Goal: Information Seeking & Learning: Check status

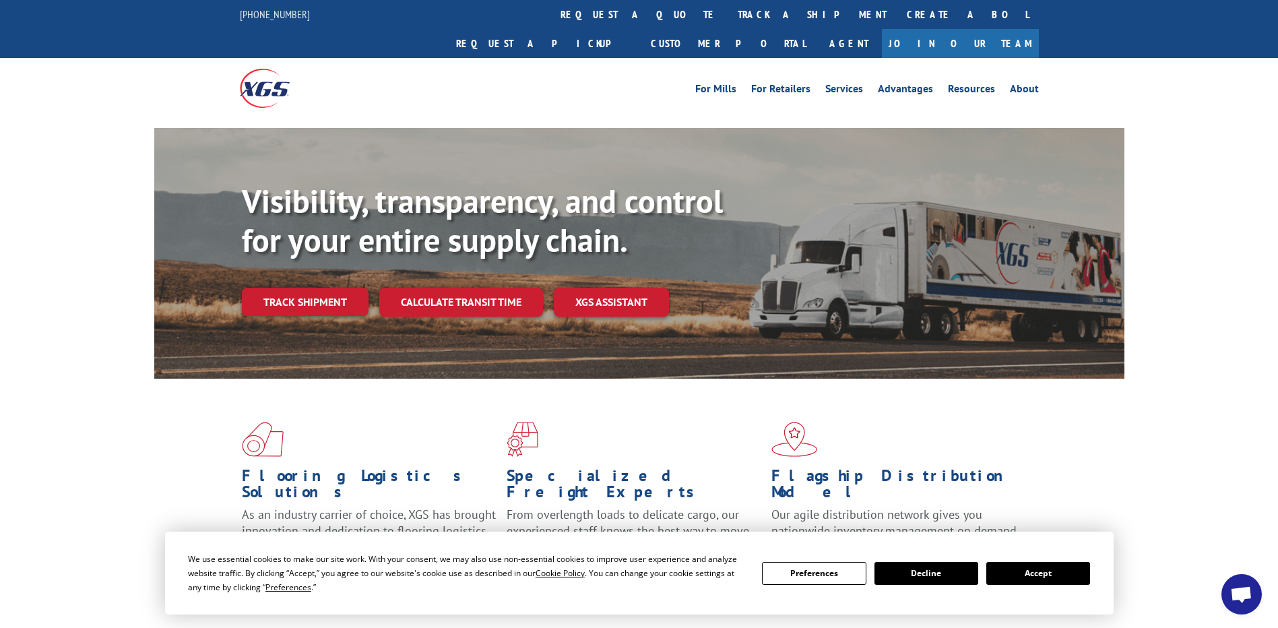
scroll to position [5697, 0]
click at [728, 9] on link "track a shipment" at bounding box center [812, 14] width 169 height 29
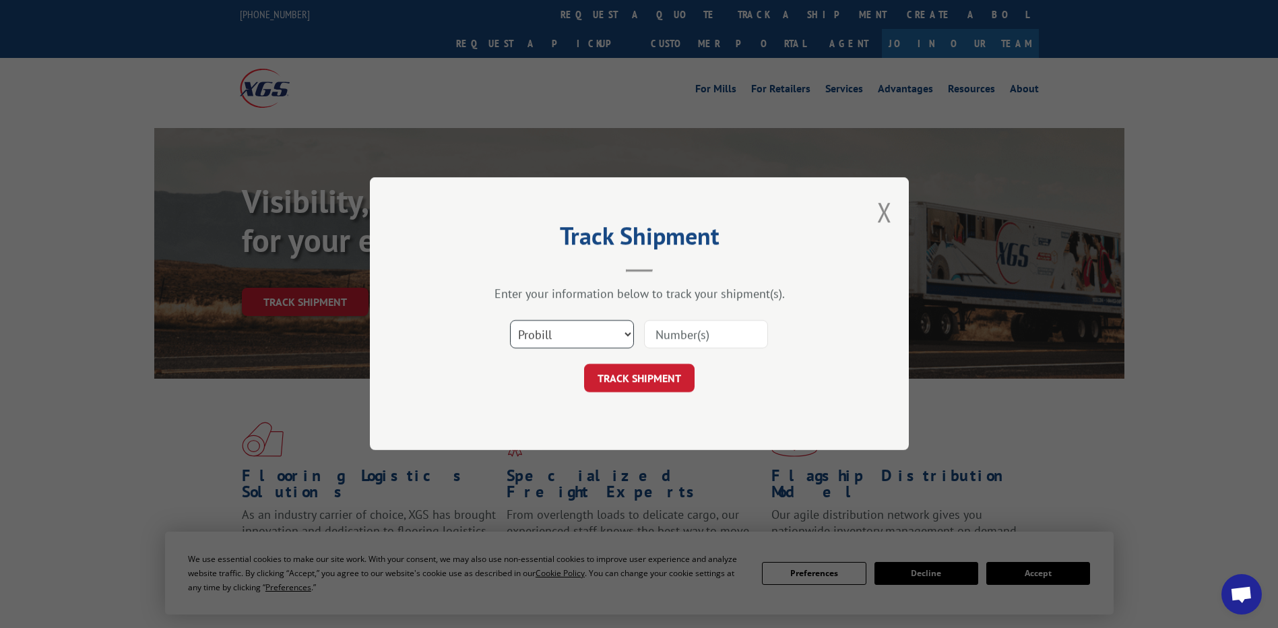
click at [594, 330] on select "Select category... Probill BOL PO" at bounding box center [572, 335] width 124 height 28
select select "po"
click at [510, 321] on select "Select category... Probill BOL PO" at bounding box center [572, 335] width 124 height 28
click at [690, 337] on input at bounding box center [706, 335] width 124 height 28
type input "2"
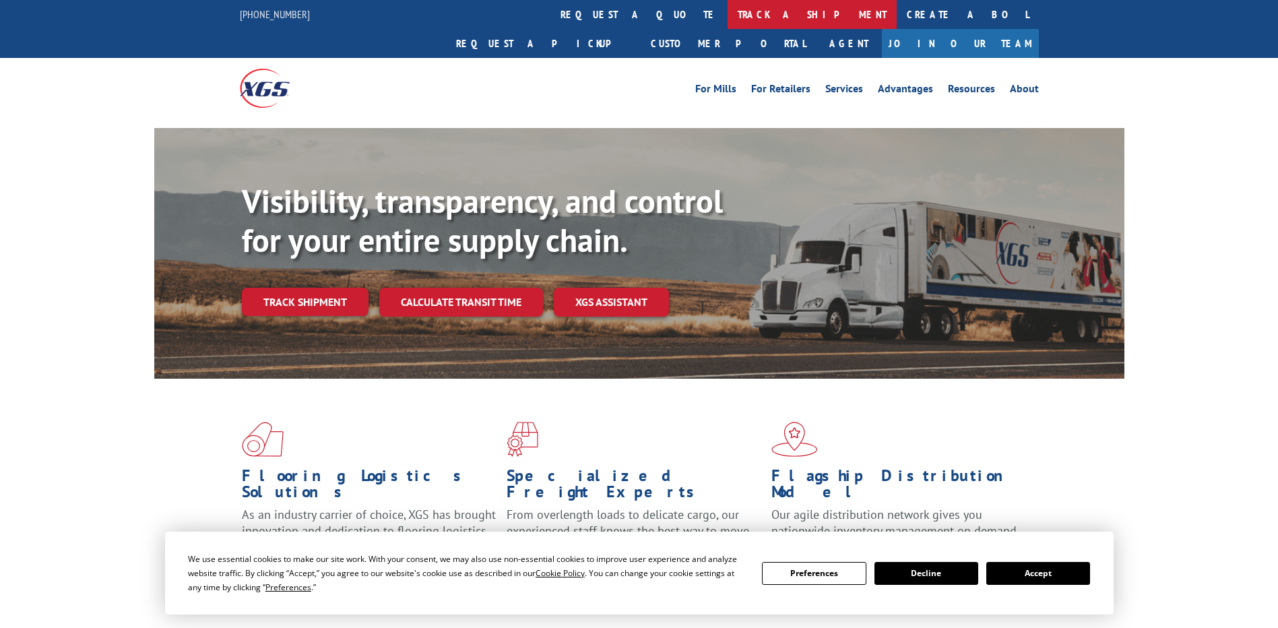
click at [728, 12] on link "track a shipment" at bounding box center [812, 14] width 169 height 29
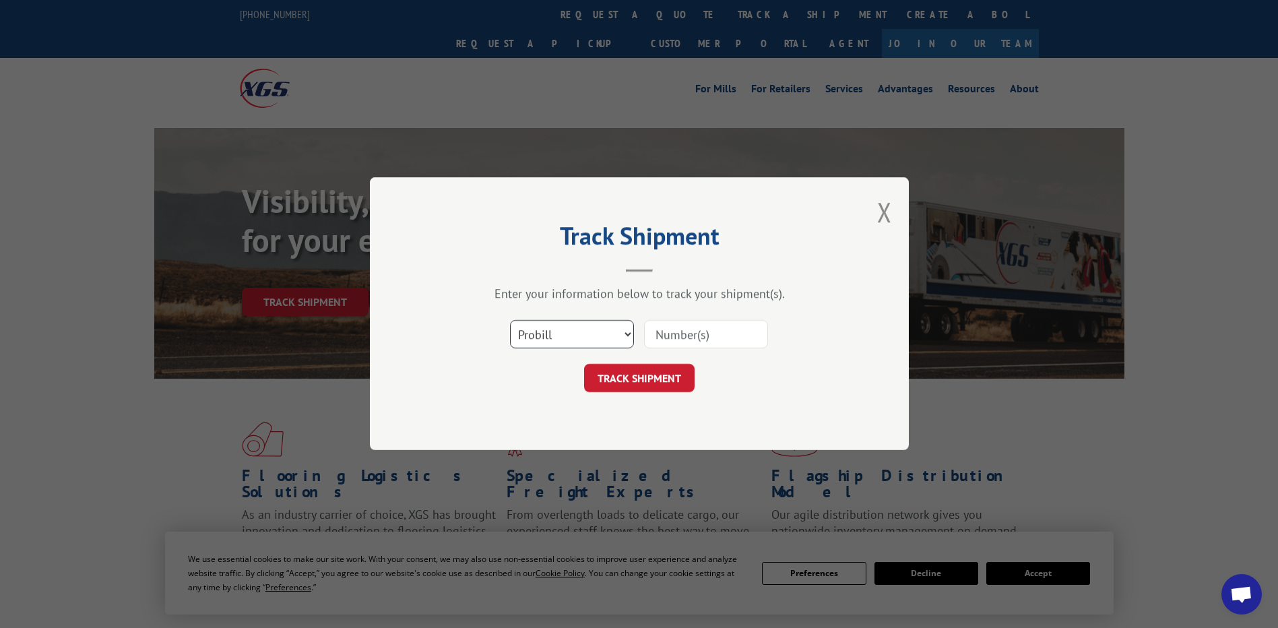
scroll to position [5697, 0]
drag, startPoint x: 600, startPoint y: 349, endPoint x: 607, endPoint y: 334, distance: 16.3
click at [603, 344] on div "Select category... Probill BOL PO" at bounding box center [572, 334] width 123 height 31
click at [607, 333] on select "Select category... Probill BOL PO" at bounding box center [572, 335] width 124 height 28
select select "po"
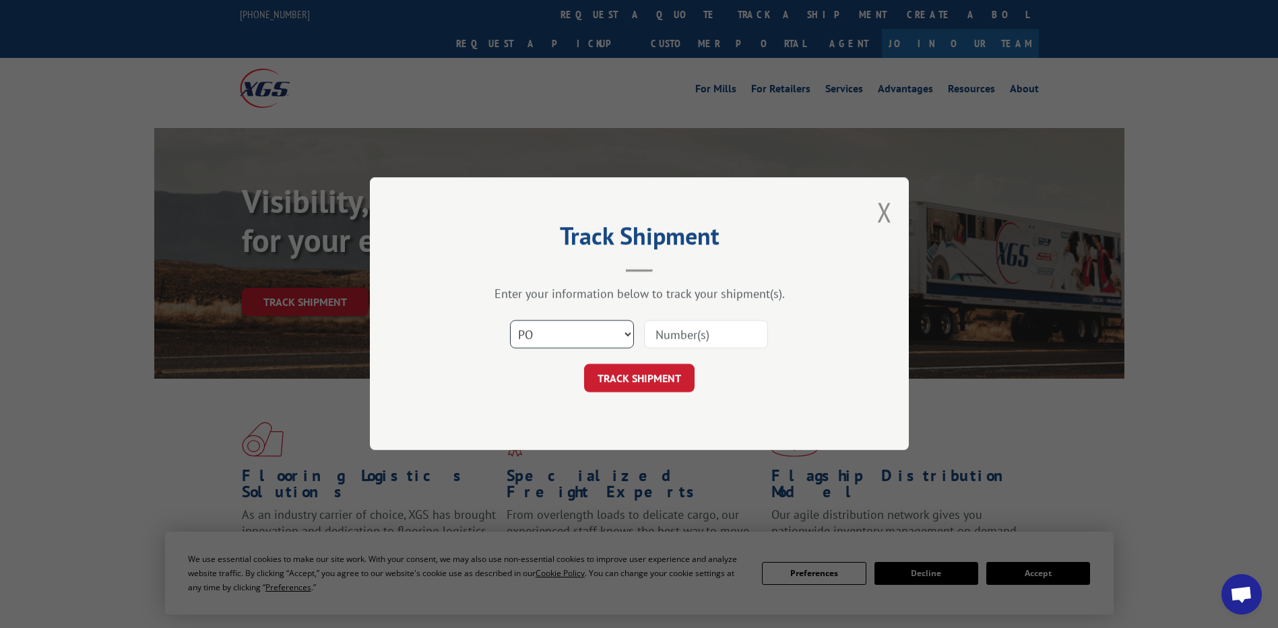
click at [510, 321] on select "Select category... Probill BOL PO" at bounding box center [572, 335] width 124 height 28
click at [702, 321] on input at bounding box center [706, 335] width 124 height 28
type input "25548416"
click button "TRACK SHIPMENT" at bounding box center [639, 379] width 111 height 28
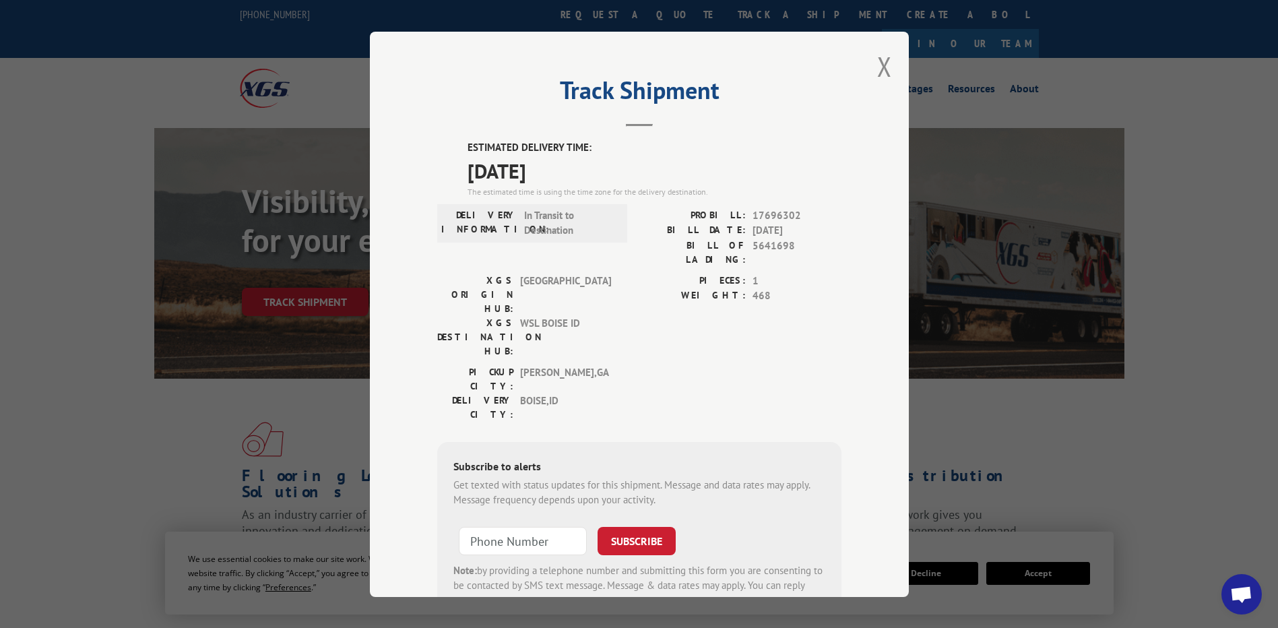
click at [890, 64] on div "Track Shipment ESTIMATED DELIVERY TIME: [DATE] The estimated time is using the …" at bounding box center [639, 314] width 539 height 565
click at [885, 73] on button "Close modal" at bounding box center [884, 67] width 15 height 36
